Goal: Task Accomplishment & Management: Use online tool/utility

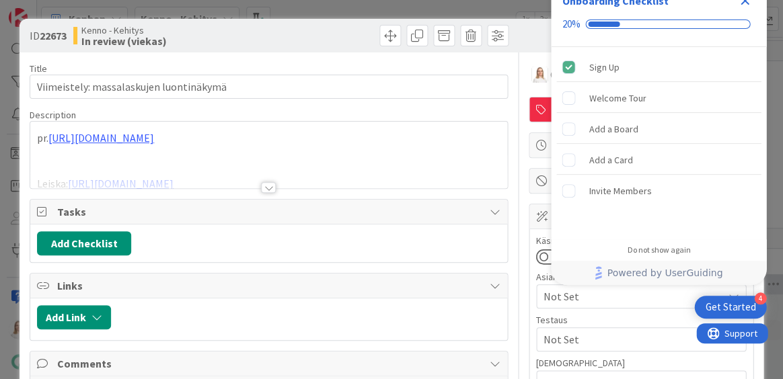
click at [743, 1] on icon "Close Checklist" at bounding box center [744, 1] width 9 height 9
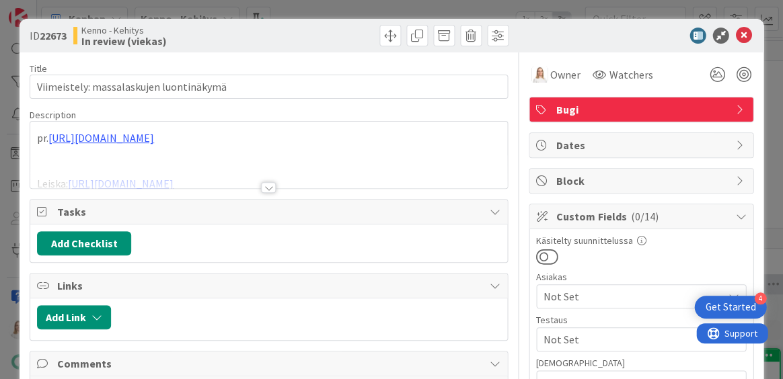
click at [266, 186] on div at bounding box center [268, 187] width 15 height 11
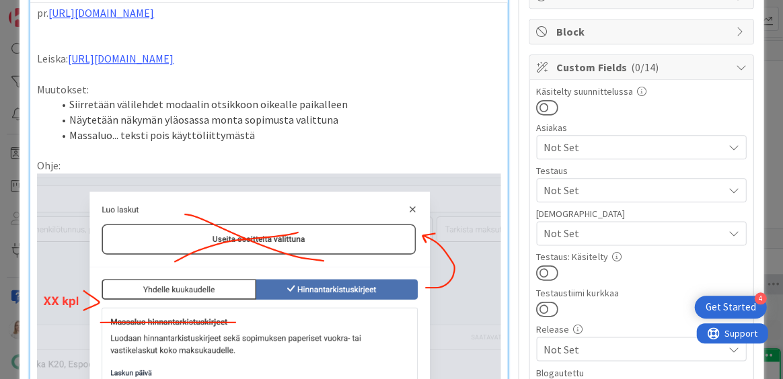
scroll to position [110, 0]
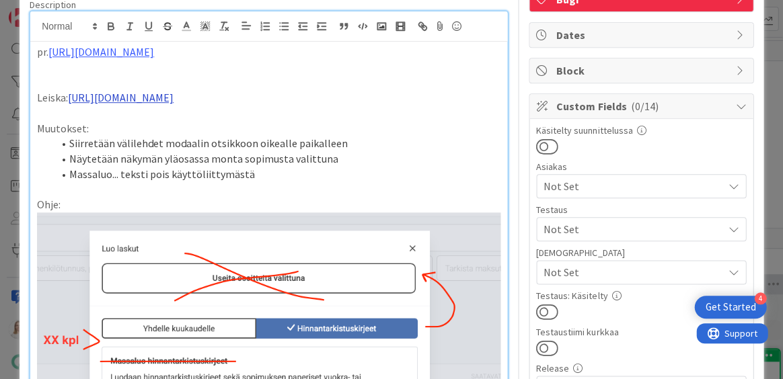
click at [174, 104] on link "[URL][DOMAIN_NAME]" at bounding box center [121, 97] width 106 height 13
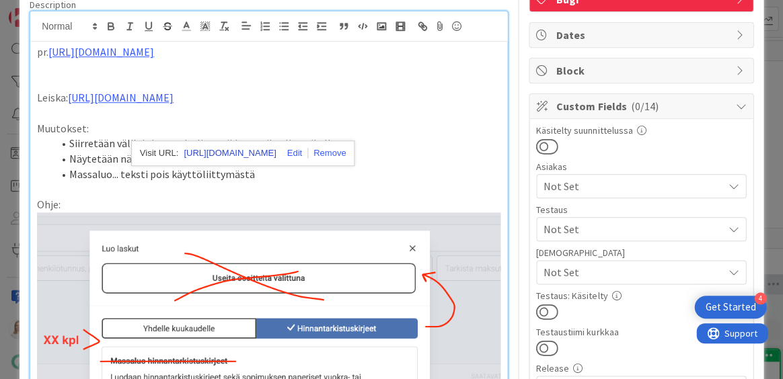
click at [250, 148] on link "[URL][DOMAIN_NAME]" at bounding box center [230, 153] width 92 height 17
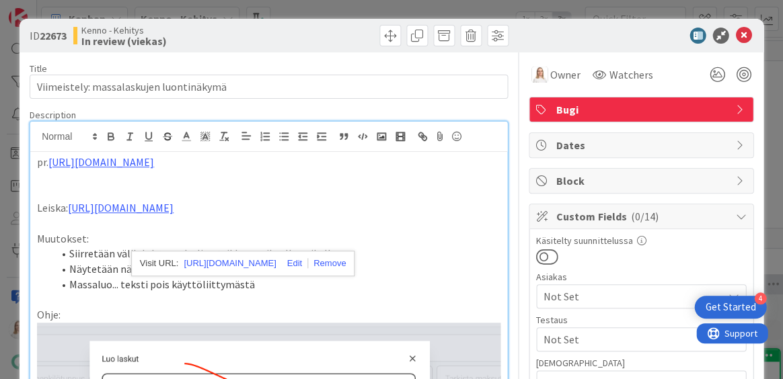
scroll to position [0, 0]
click at [742, 38] on icon at bounding box center [743, 36] width 16 height 16
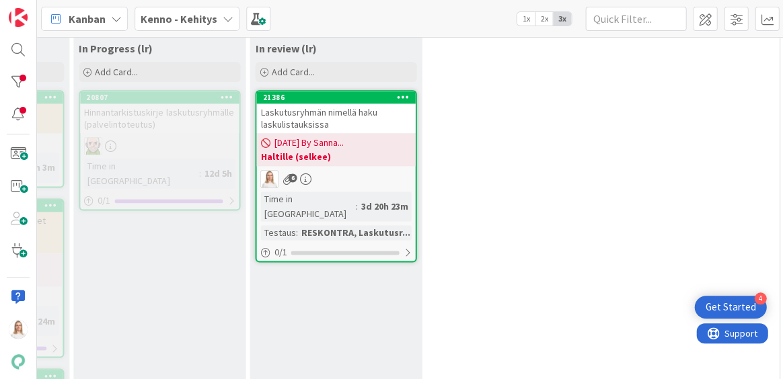
scroll to position [130, 364]
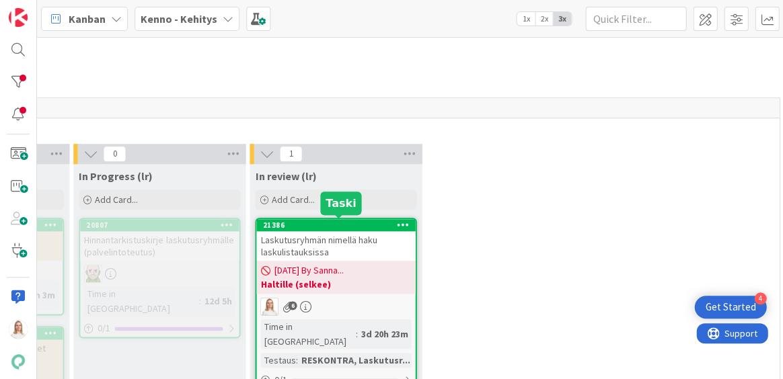
click at [347, 221] on div "21386" at bounding box center [338, 225] width 153 height 9
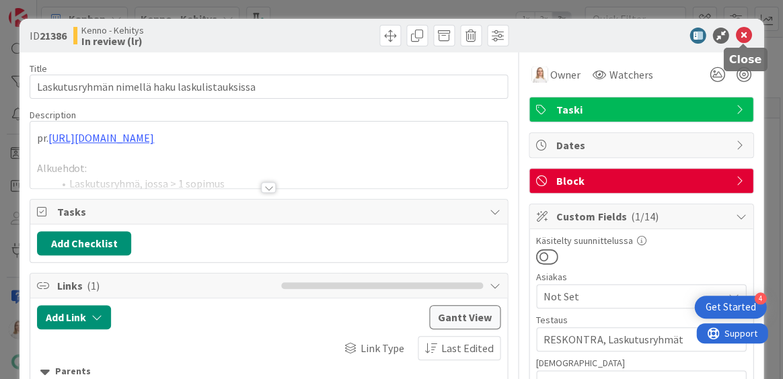
click at [740, 38] on icon at bounding box center [743, 36] width 16 height 16
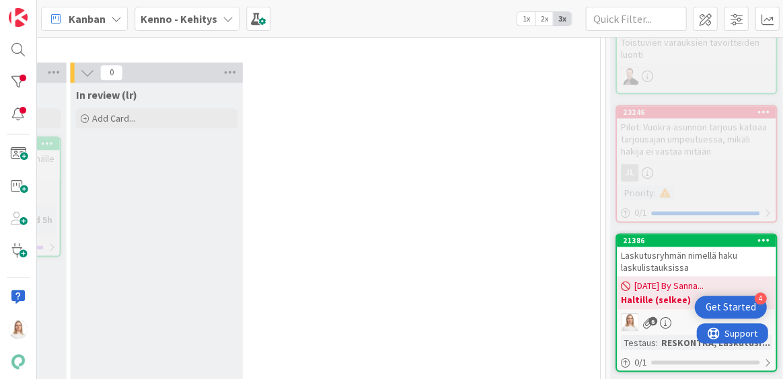
scroll to position [212, 562]
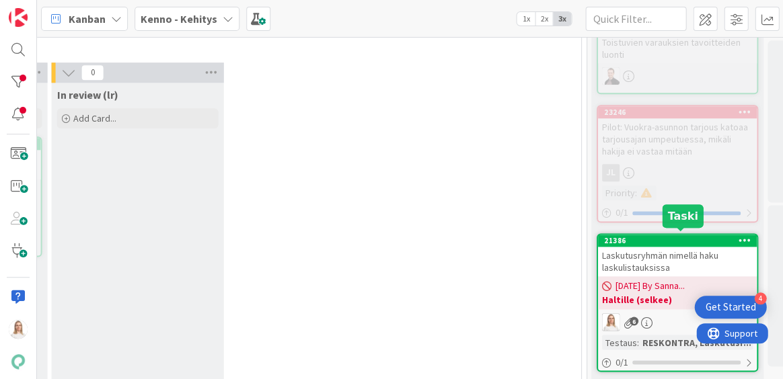
click at [666, 236] on div "21386" at bounding box center [680, 240] width 153 height 9
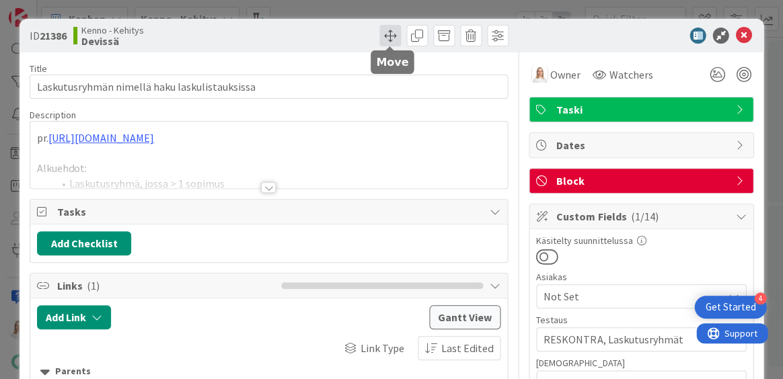
click at [392, 33] on span at bounding box center [390, 36] width 22 height 22
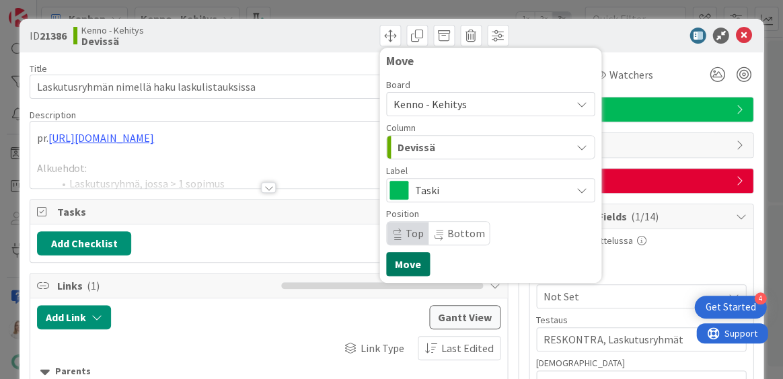
click at [408, 267] on button "Move" at bounding box center [408, 264] width 44 height 24
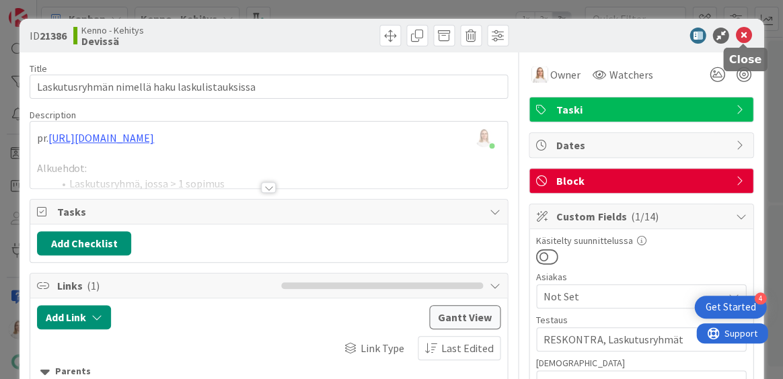
click at [742, 40] on icon at bounding box center [743, 36] width 16 height 16
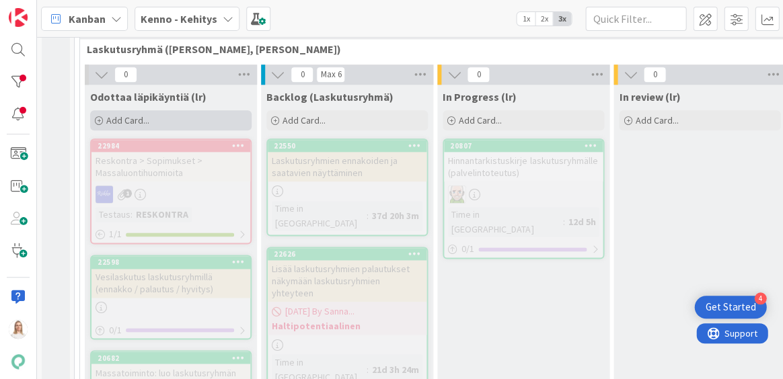
scroll to position [210, 0]
click at [100, 73] on icon at bounding box center [101, 74] width 15 height 15
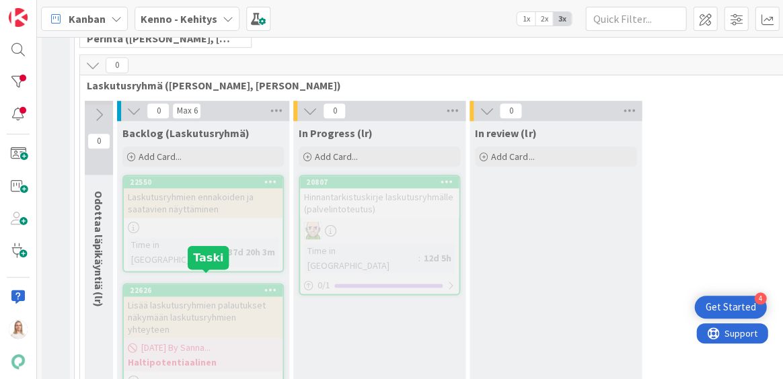
scroll to position [168, 0]
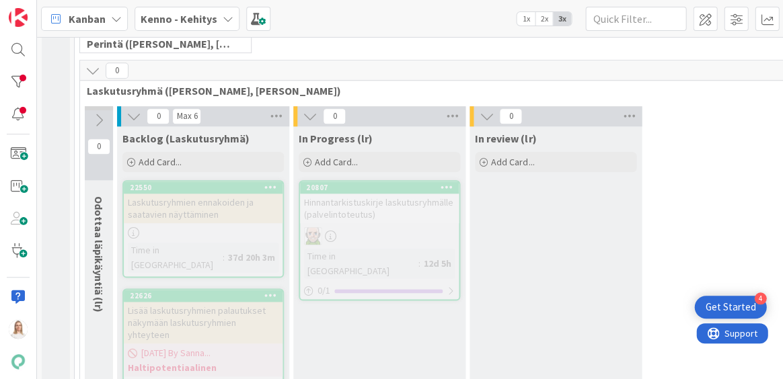
click at [96, 67] on icon at bounding box center [92, 70] width 15 height 15
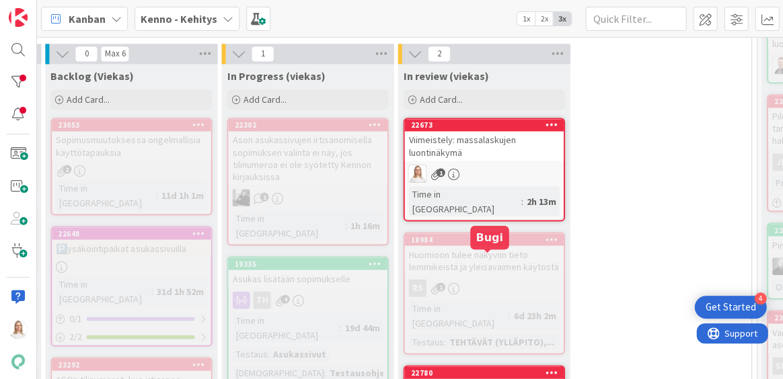
scroll to position [285, 392]
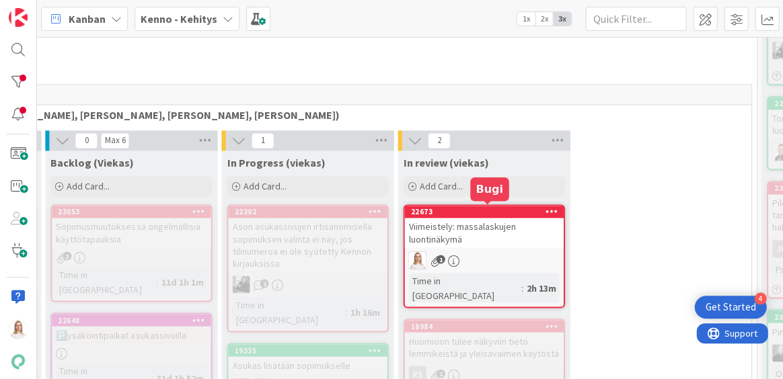
click at [484, 208] on div "22673" at bounding box center [486, 211] width 153 height 9
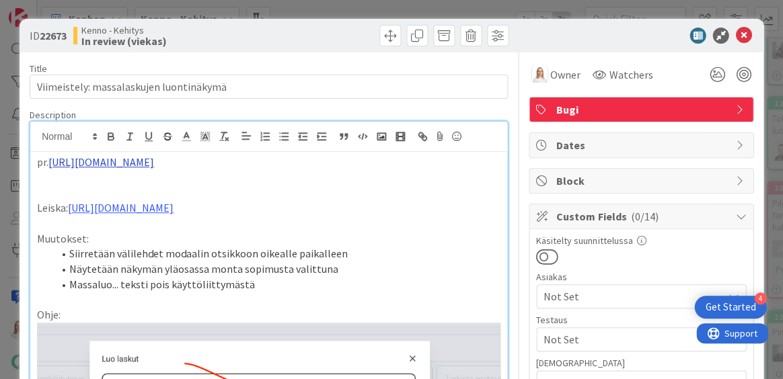
click at [163, 191] on link "[URL][DOMAIN_NAME]" at bounding box center [119, 188] width 92 height 17
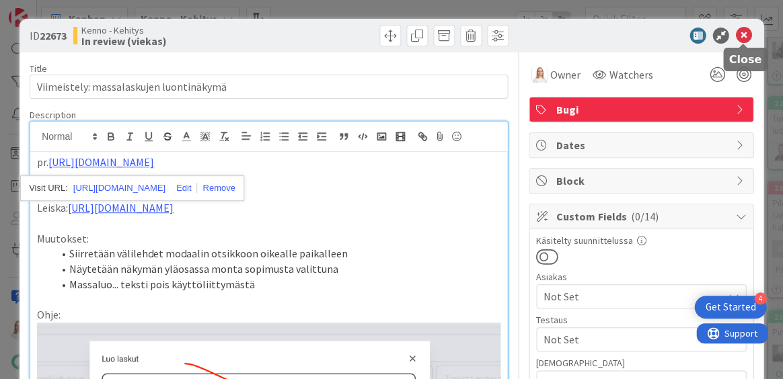
click at [744, 36] on icon at bounding box center [743, 36] width 16 height 16
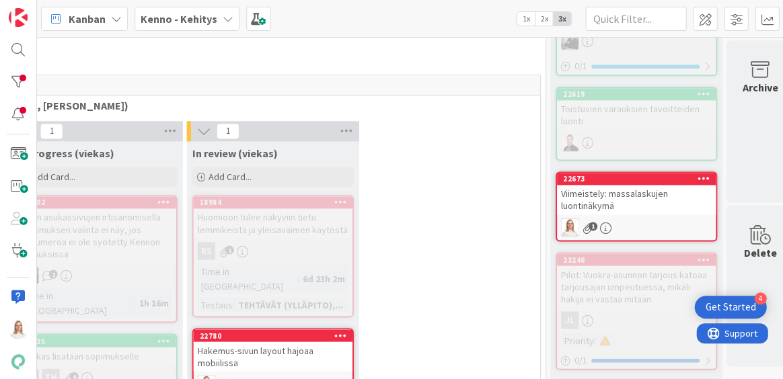
scroll to position [299, 616]
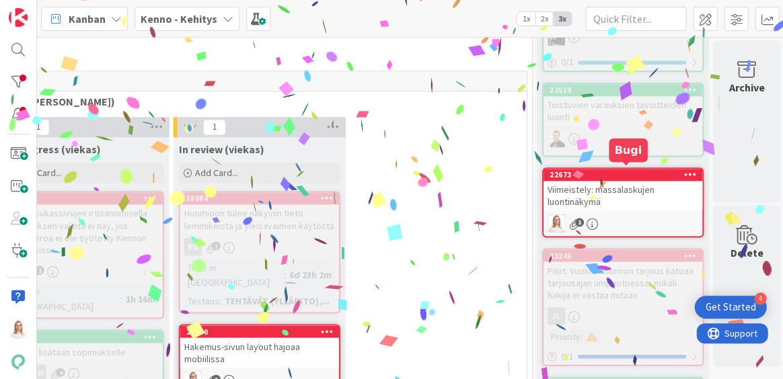
click at [619, 174] on div "22673" at bounding box center [625, 174] width 153 height 9
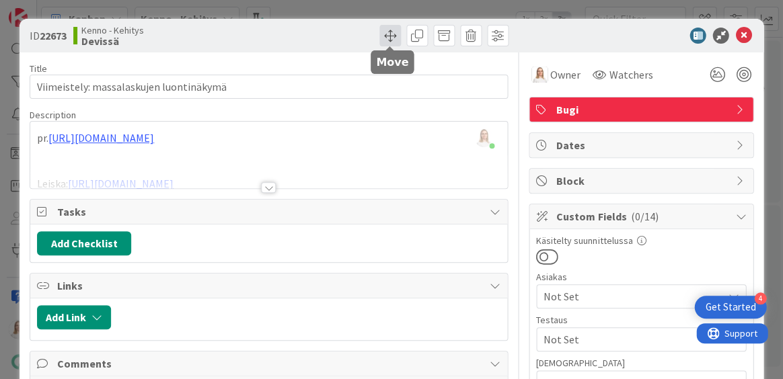
click at [390, 36] on span at bounding box center [390, 36] width 22 height 22
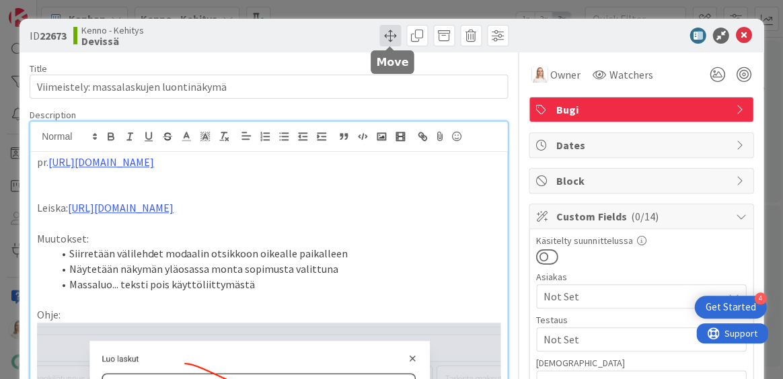
click at [389, 39] on span at bounding box center [390, 36] width 22 height 22
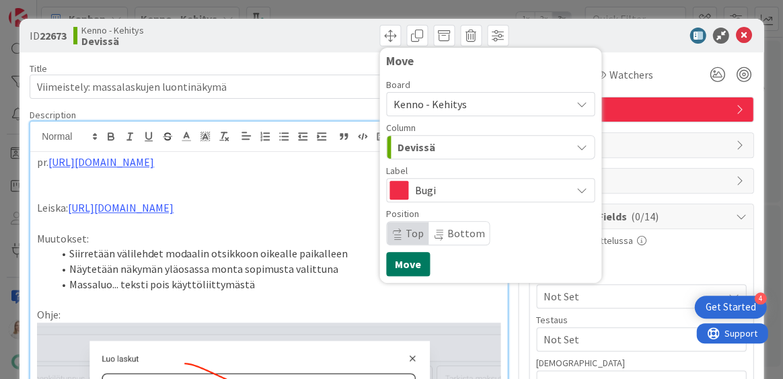
click at [407, 260] on button "Move" at bounding box center [408, 264] width 44 height 24
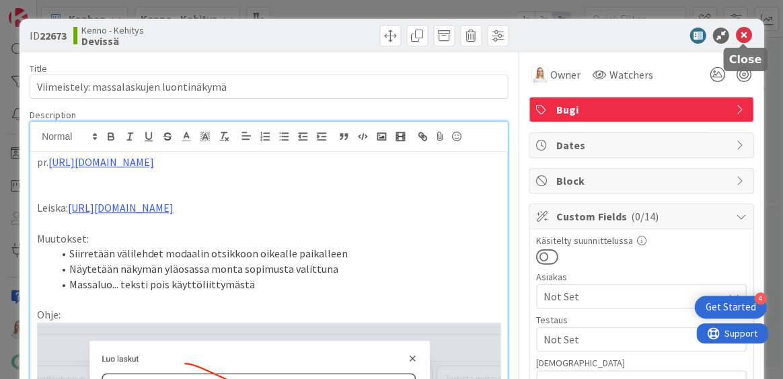
click at [739, 35] on icon at bounding box center [743, 36] width 16 height 16
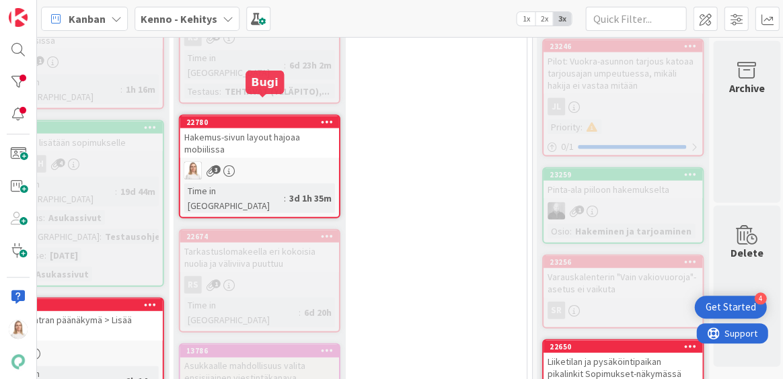
click at [258, 117] on div "22780" at bounding box center [262, 121] width 153 height 9
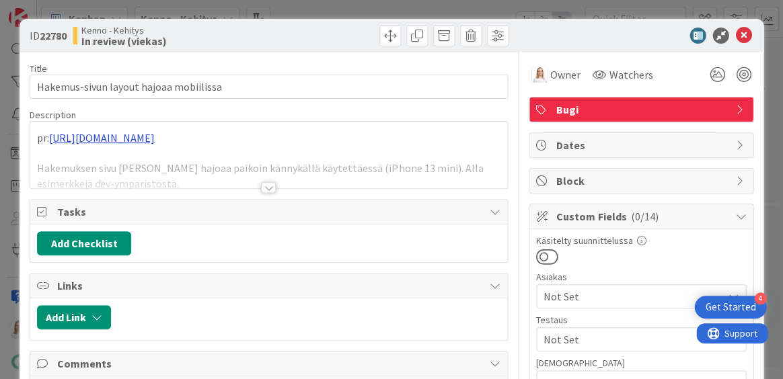
click at [170, 137] on div "pr: [URL][DOMAIN_NAME] Hakemuksen sivu Kennossa hajoaa paikoin kännykällä käyte…" at bounding box center [268, 155] width 477 height 67
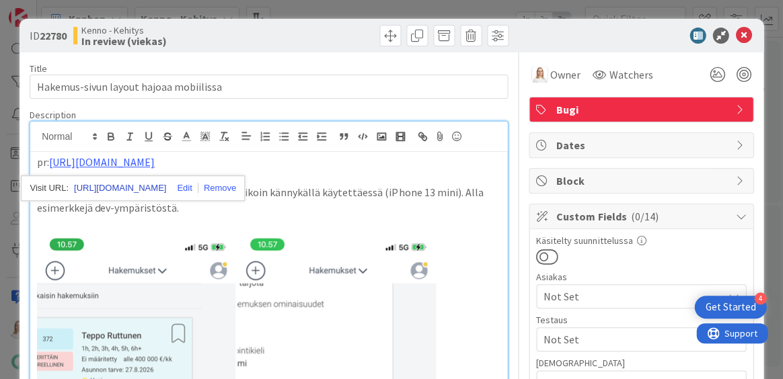
click at [159, 185] on link "[URL][DOMAIN_NAME]" at bounding box center [120, 188] width 92 height 17
click at [740, 34] on icon at bounding box center [743, 36] width 16 height 16
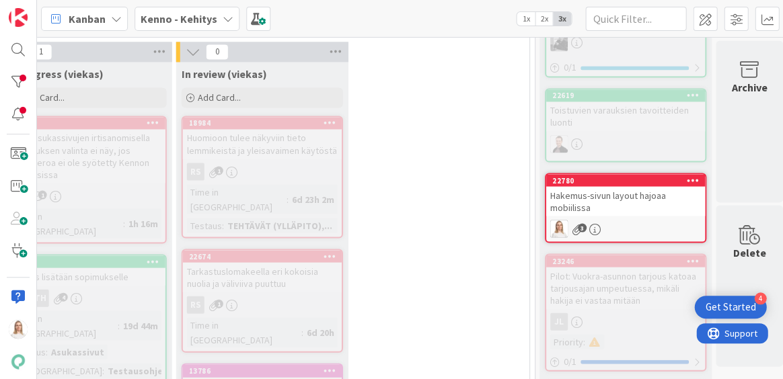
scroll to position [362, 619]
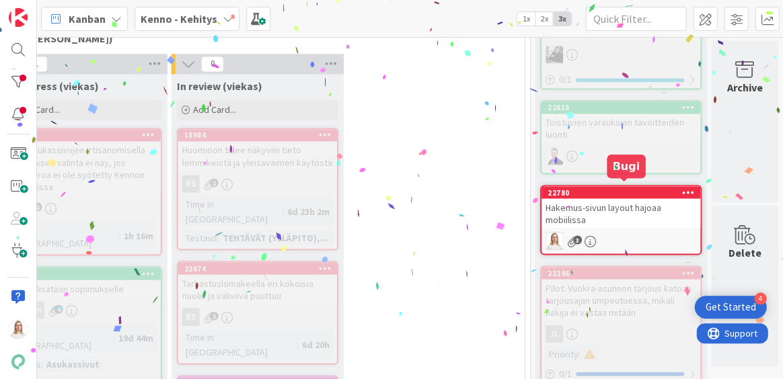
click at [604, 188] on div "22780" at bounding box center [623, 192] width 153 height 9
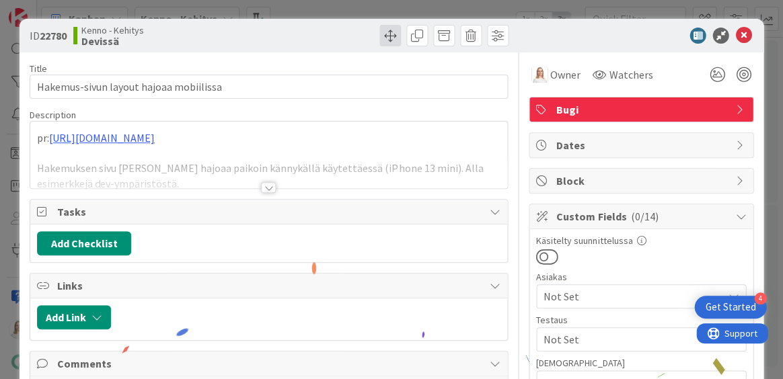
click at [381, 35] on span at bounding box center [390, 36] width 22 height 22
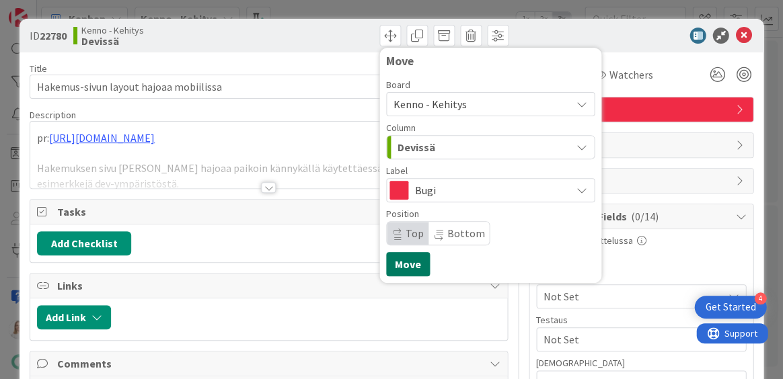
click at [407, 257] on button "Move" at bounding box center [408, 264] width 44 height 24
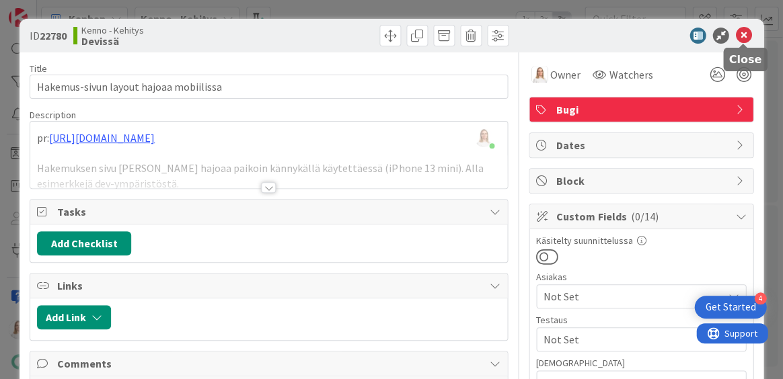
click at [747, 36] on icon at bounding box center [743, 36] width 16 height 16
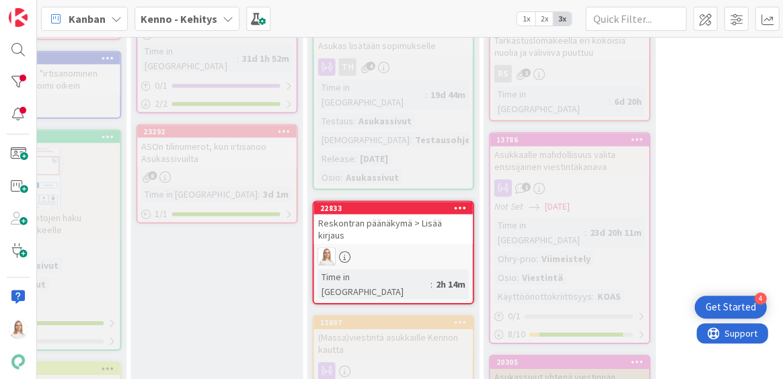
scroll to position [607, 307]
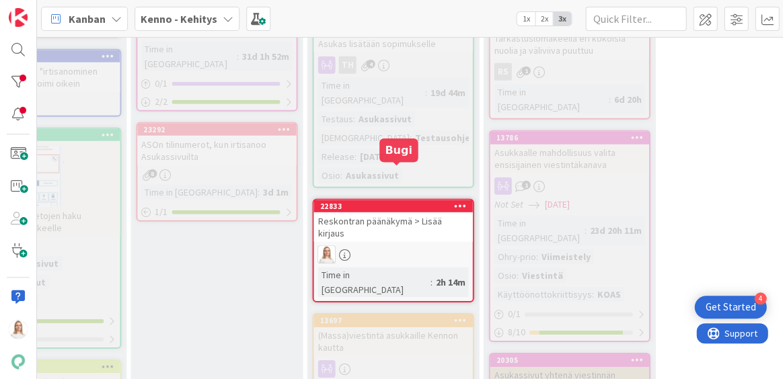
click at [401, 202] on div "22833" at bounding box center [395, 206] width 153 height 9
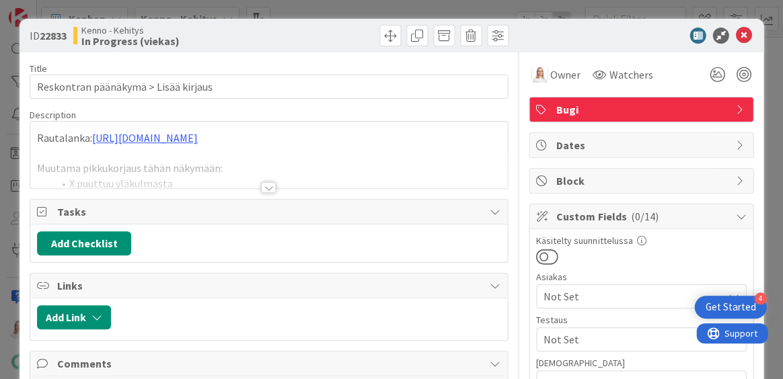
click at [264, 188] on div at bounding box center [268, 187] width 15 height 11
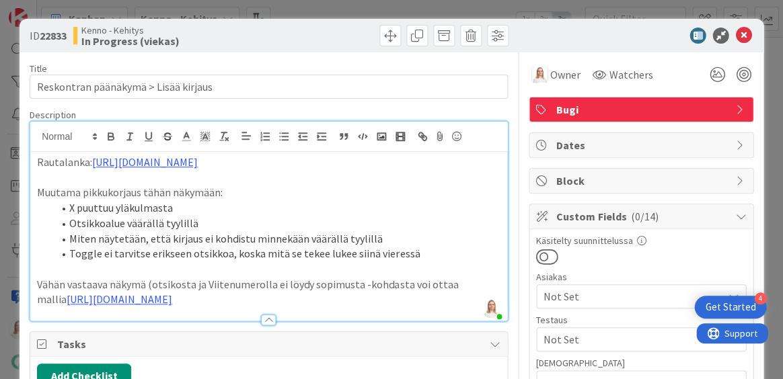
drag, startPoint x: 42, startPoint y: 38, endPoint x: 67, endPoint y: 38, distance: 24.9
click at [67, 38] on b "22833" at bounding box center [53, 35] width 27 height 13
copy span "22833"
